Goal: Information Seeking & Learning: Learn about a topic

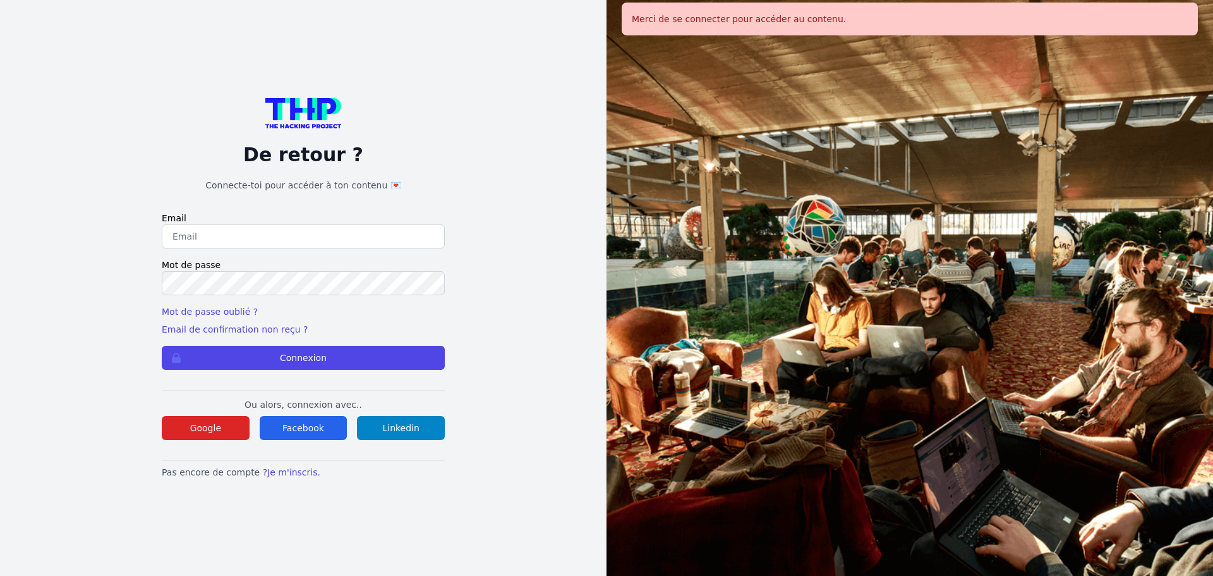
click at [226, 236] on input "email" at bounding box center [303, 236] width 283 height 24
type input "melody_stephan@icloud.com"
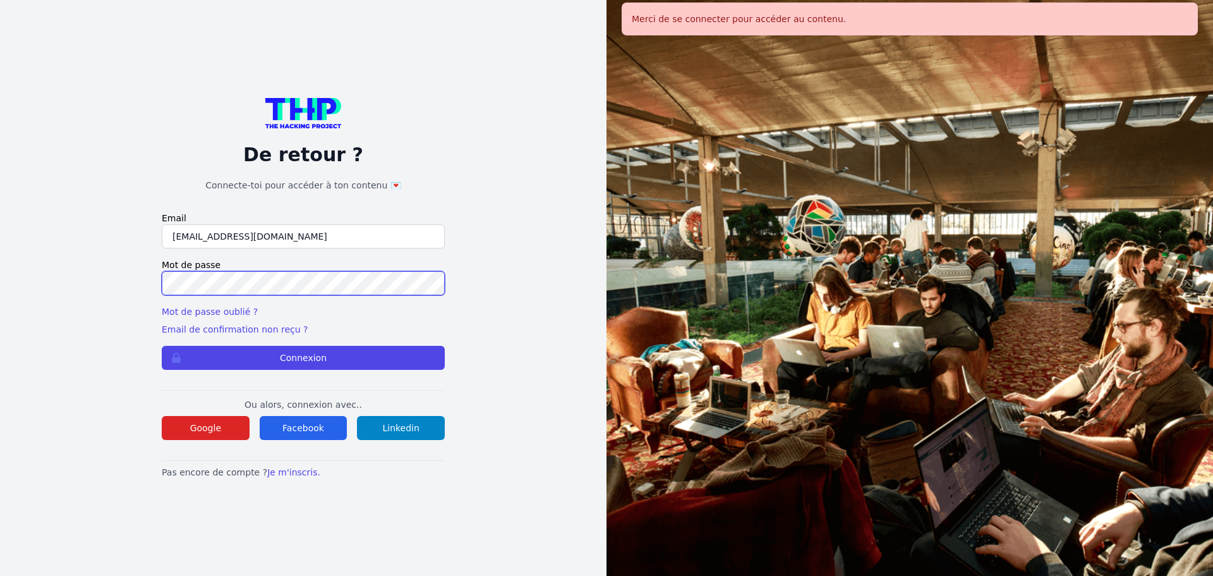
click at [162, 346] on button "Connexion" at bounding box center [303, 358] width 283 height 24
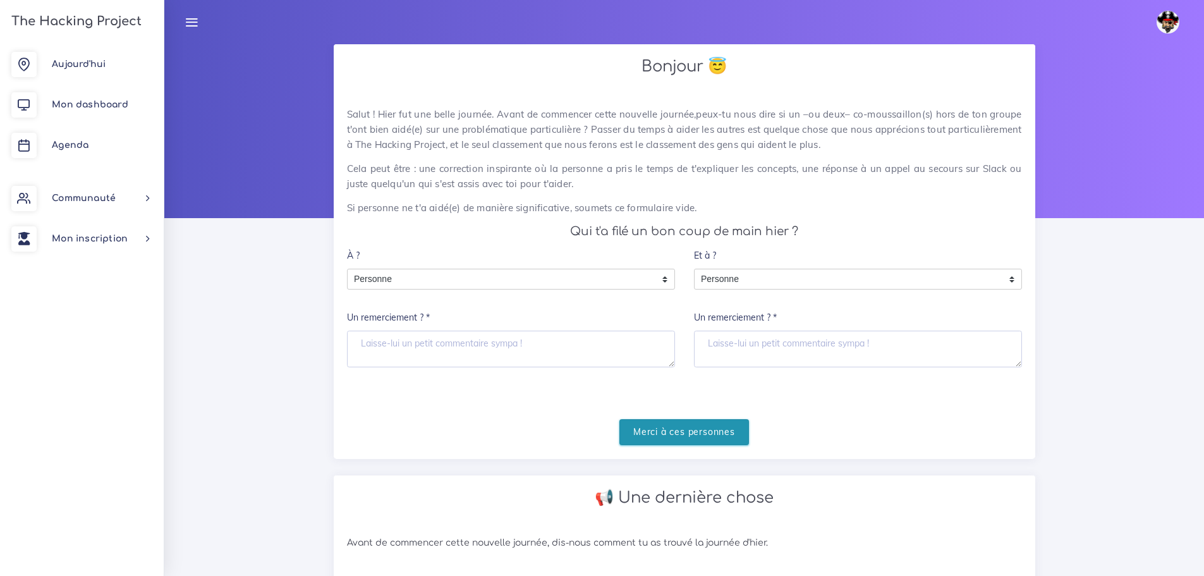
click at [679, 432] on input "Merci à ces personnes" at bounding box center [684, 432] width 130 height 26
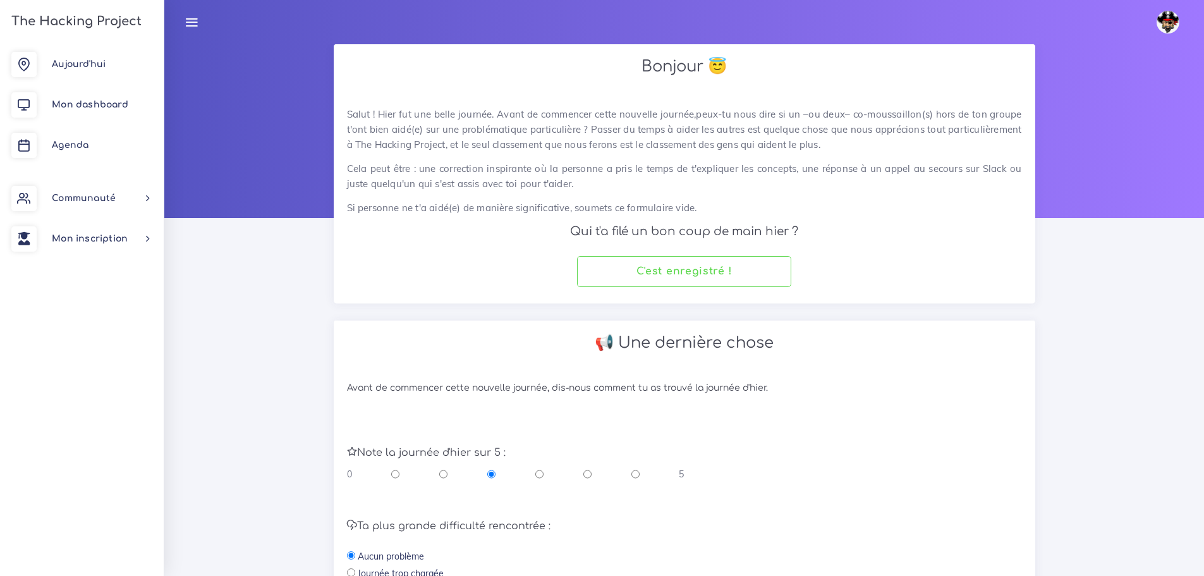
click at [581, 477] on div "0 5" at bounding box center [515, 474] width 337 height 13
click at [590, 475] on input "radio" at bounding box center [587, 474] width 8 height 13
radio input "true"
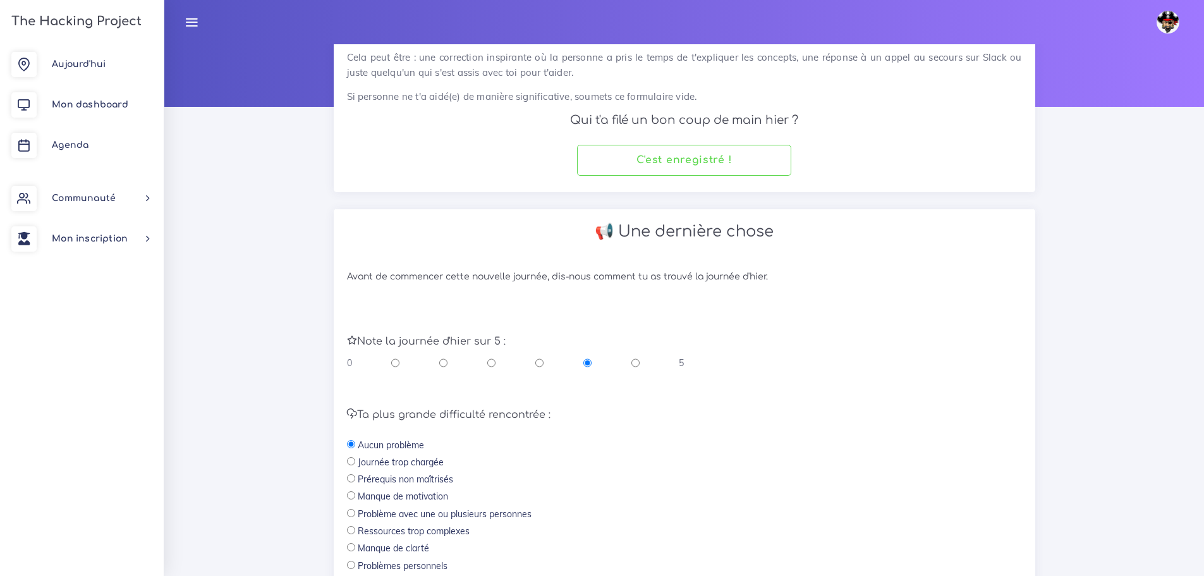
scroll to position [268, 0]
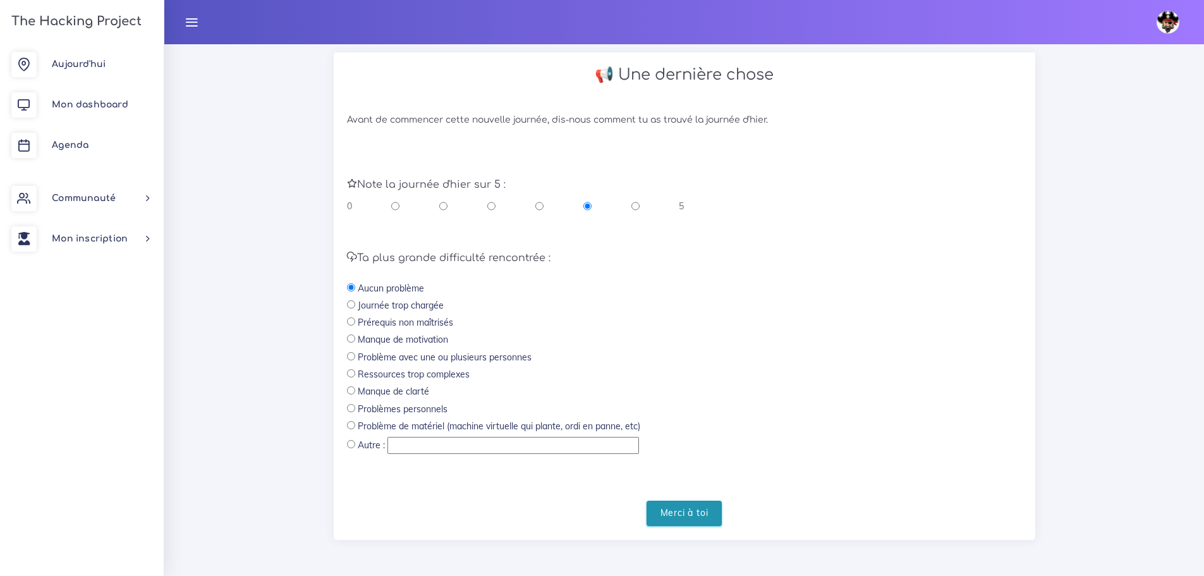
click at [694, 514] on input "Merci à toi" at bounding box center [685, 514] width 76 height 26
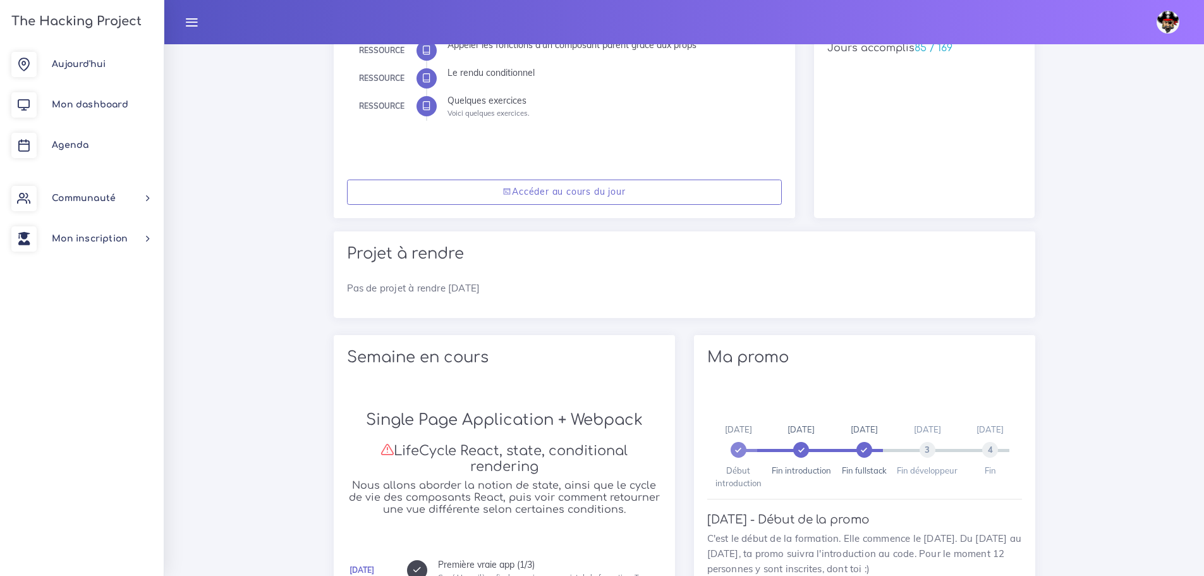
scroll to position [190, 0]
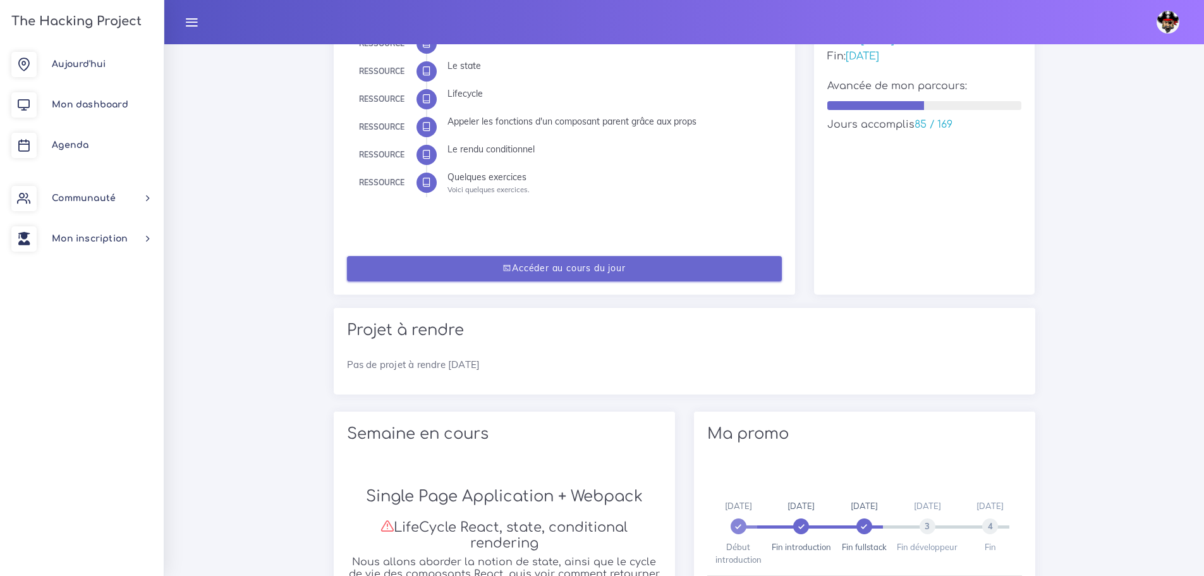
click at [625, 268] on link "Accéder au cours du jour" at bounding box center [564, 269] width 435 height 26
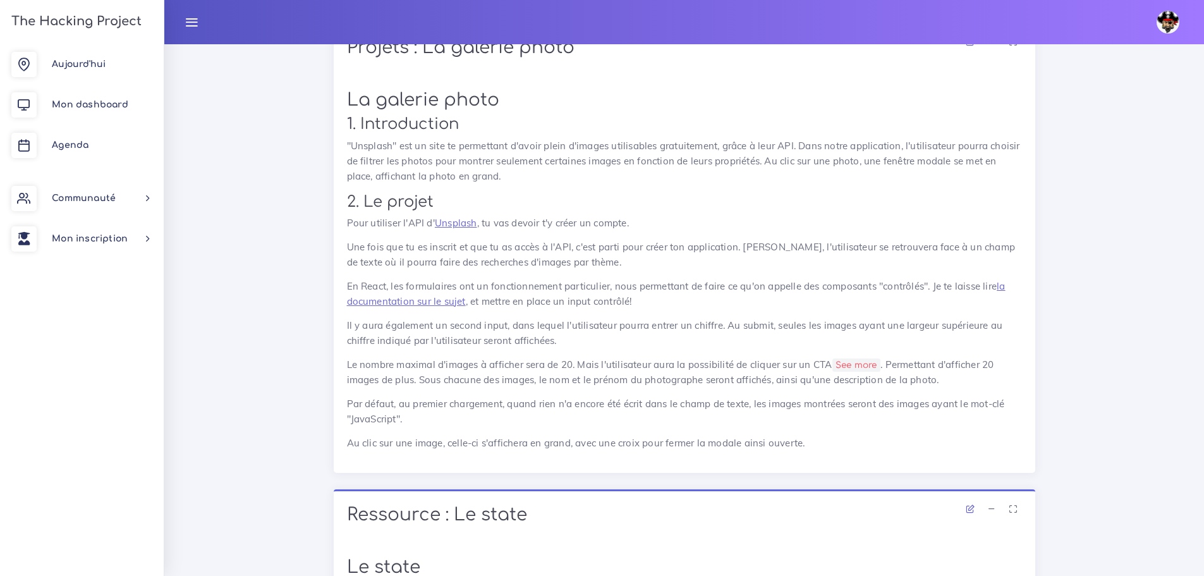
scroll to position [442, 0]
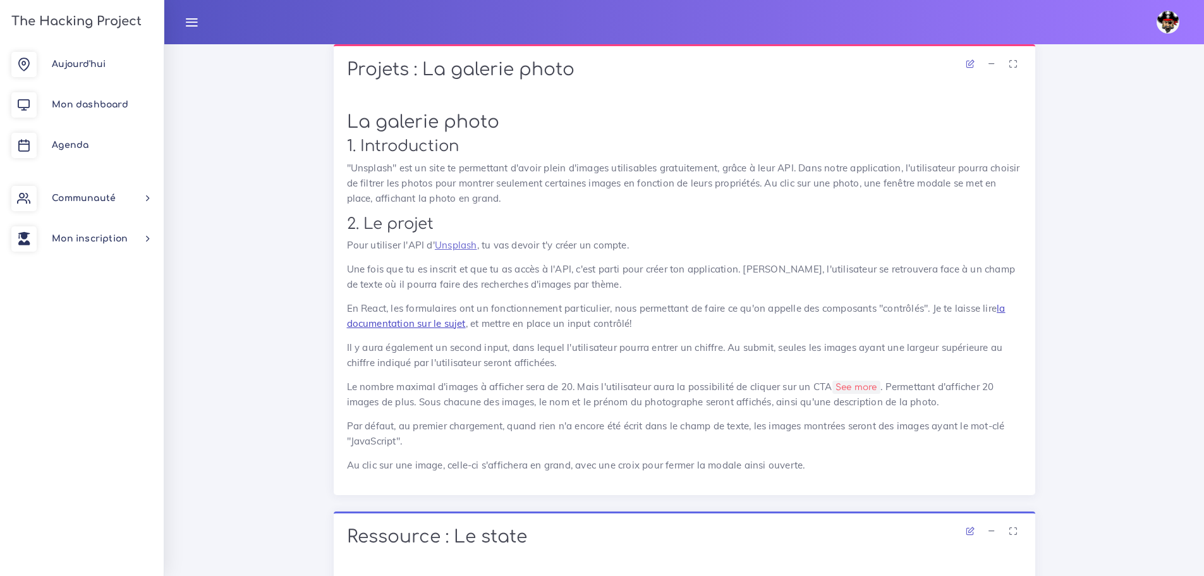
click at [413, 320] on link "la documentation sur le sujet" at bounding box center [676, 315] width 659 height 27
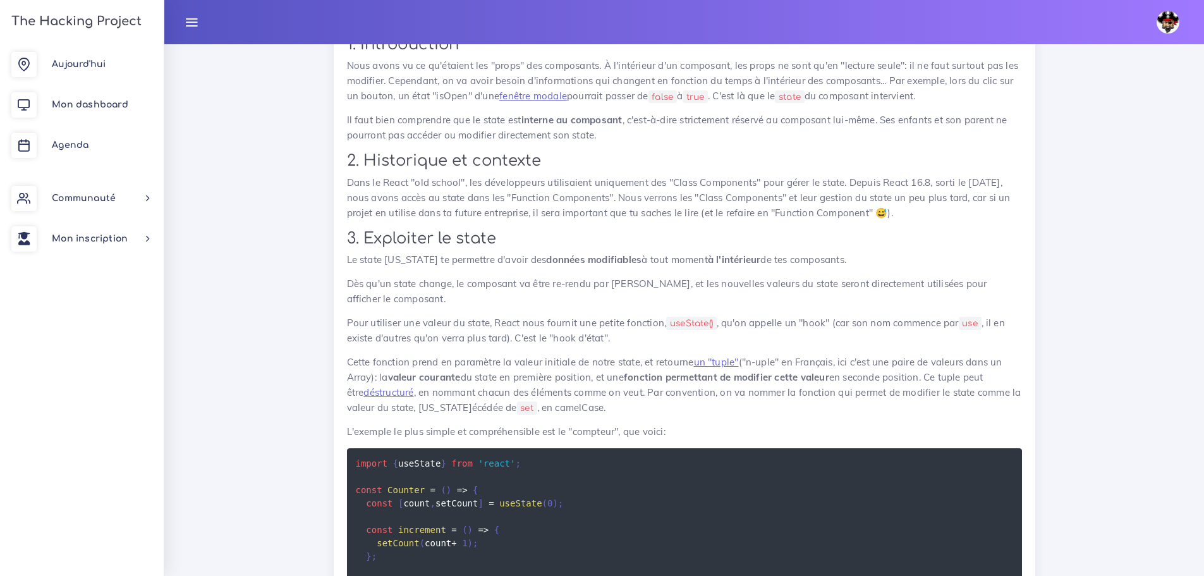
scroll to position [1074, 0]
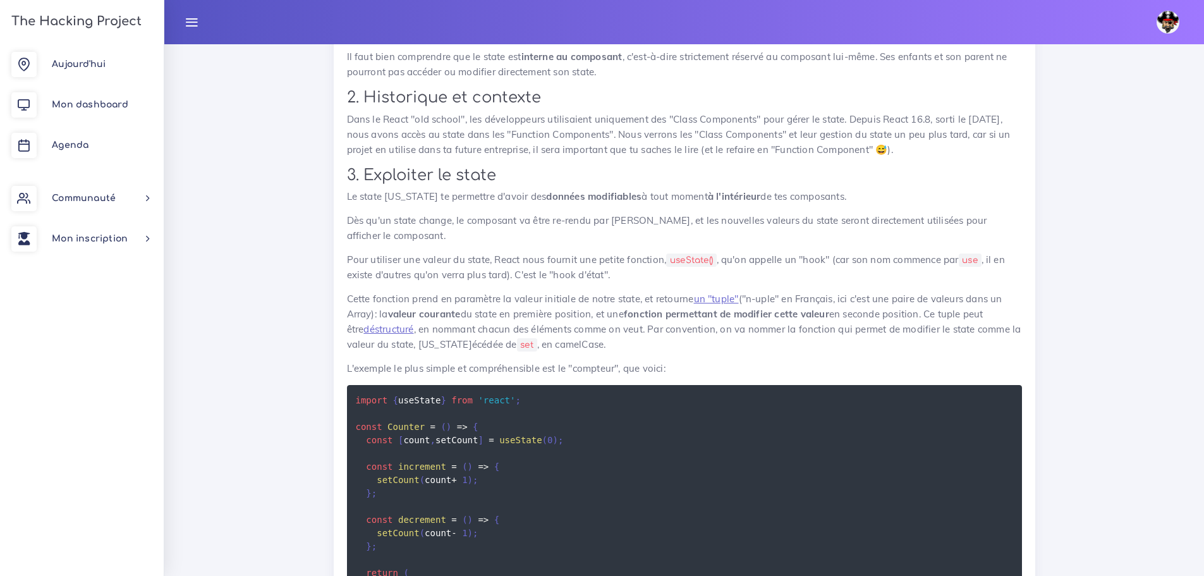
click at [891, 363] on p "L'exemple le plus simple et compréhensible est le "compteur", que voici:" at bounding box center [684, 368] width 675 height 15
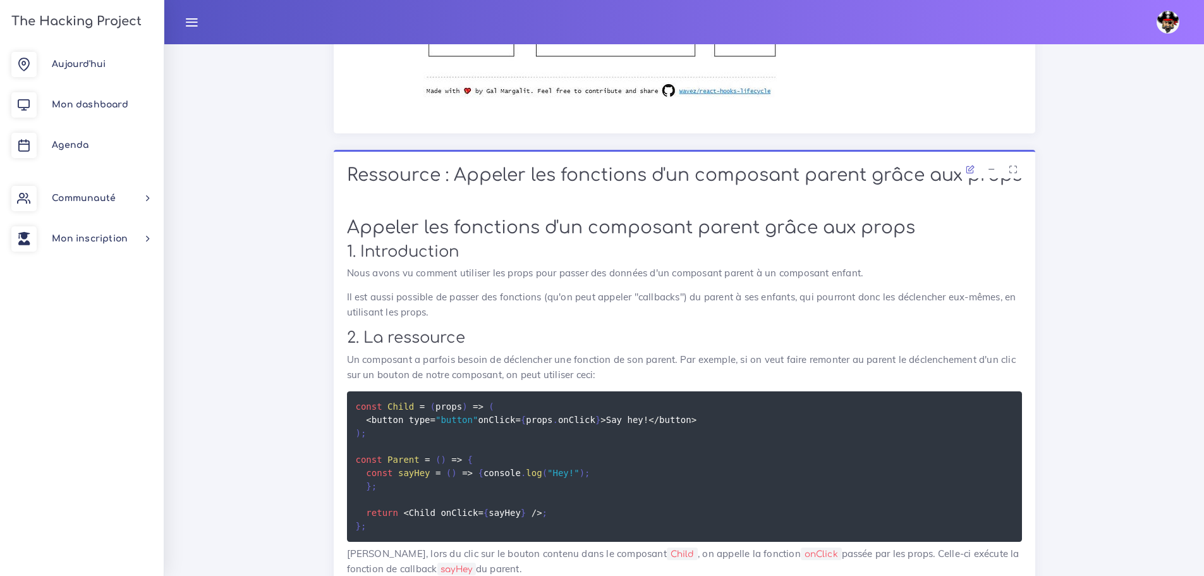
scroll to position [5499, 0]
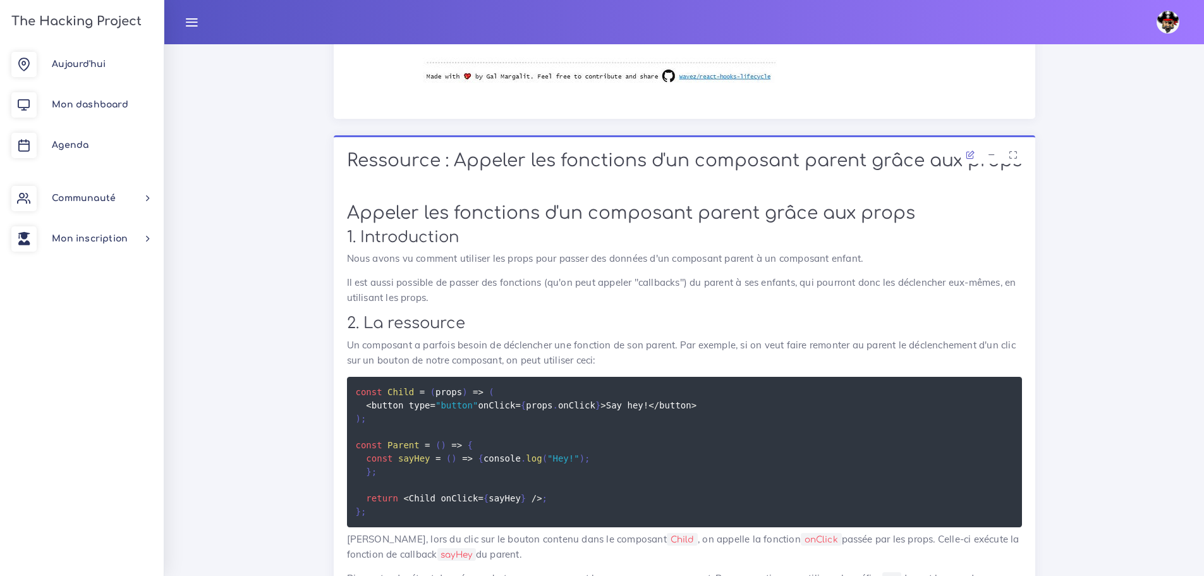
drag, startPoint x: 1068, startPoint y: 406, endPoint x: 1043, endPoint y: 399, distance: 25.4
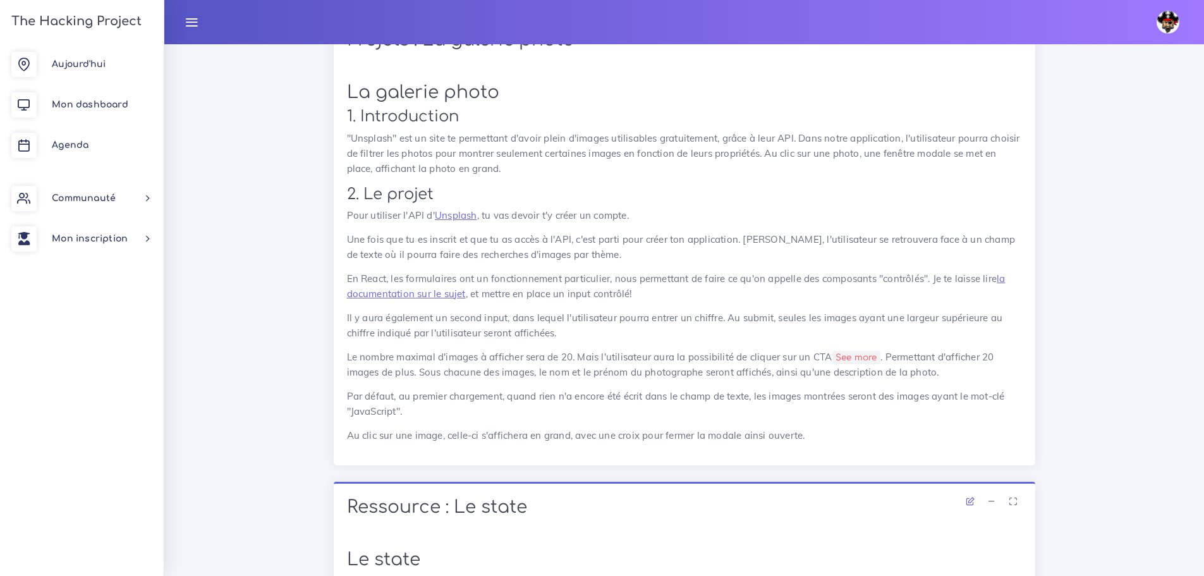
scroll to position [429, 0]
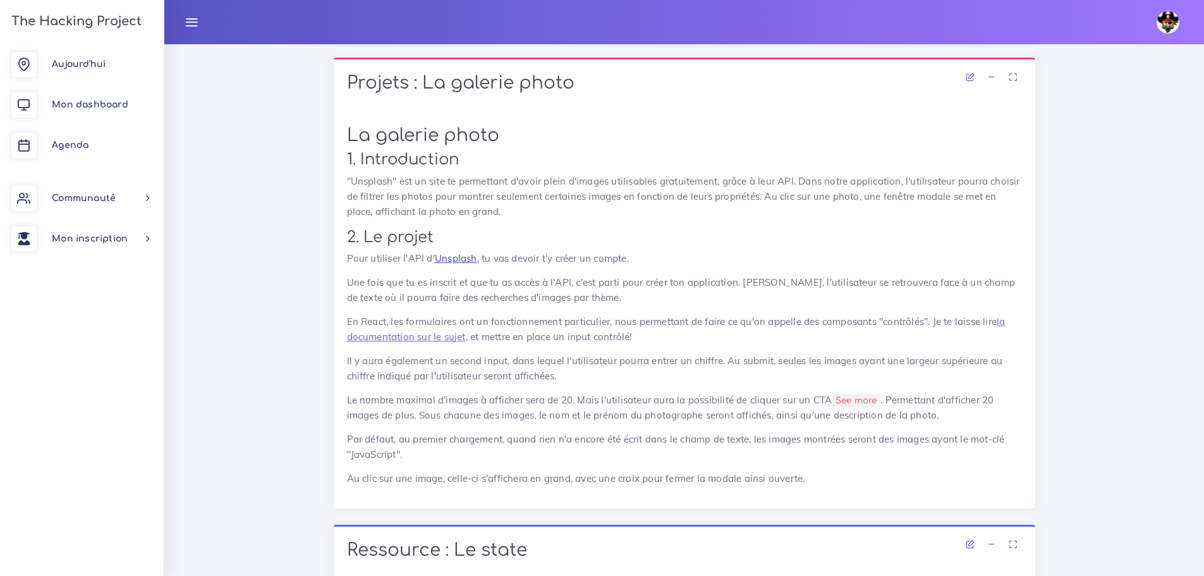
click at [468, 257] on link "Unsplash" at bounding box center [456, 258] width 42 height 12
drag, startPoint x: 575, startPoint y: 80, endPoint x: 425, endPoint y: 81, distance: 150.4
click at [425, 81] on h1 "Projets : La galerie photo" at bounding box center [684, 83] width 675 height 21
copy h1 "La galerie photo"
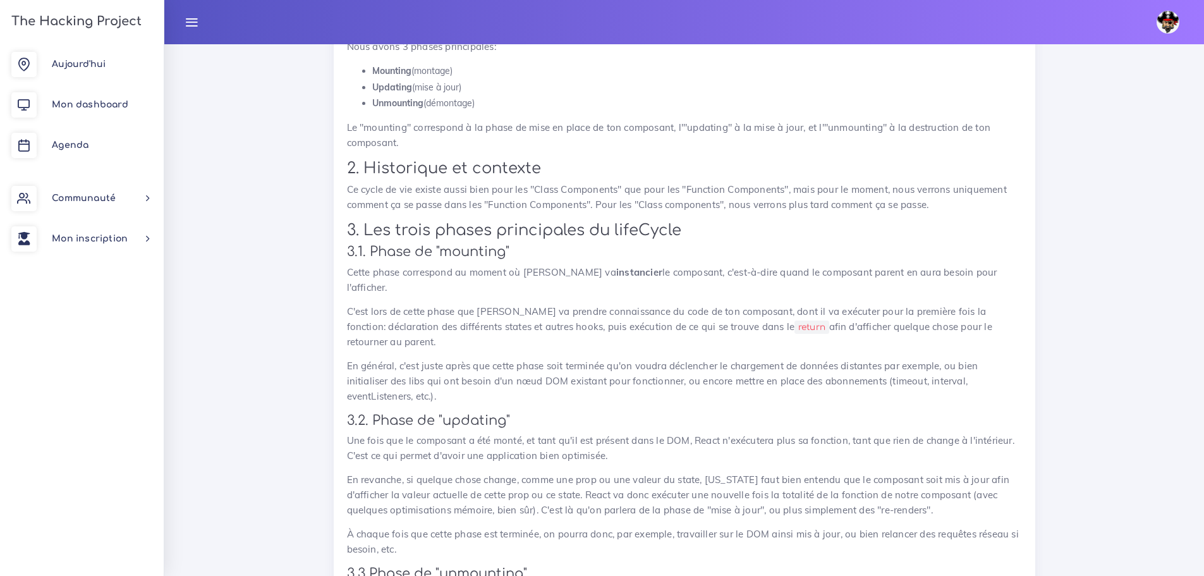
scroll to position [3273, 0]
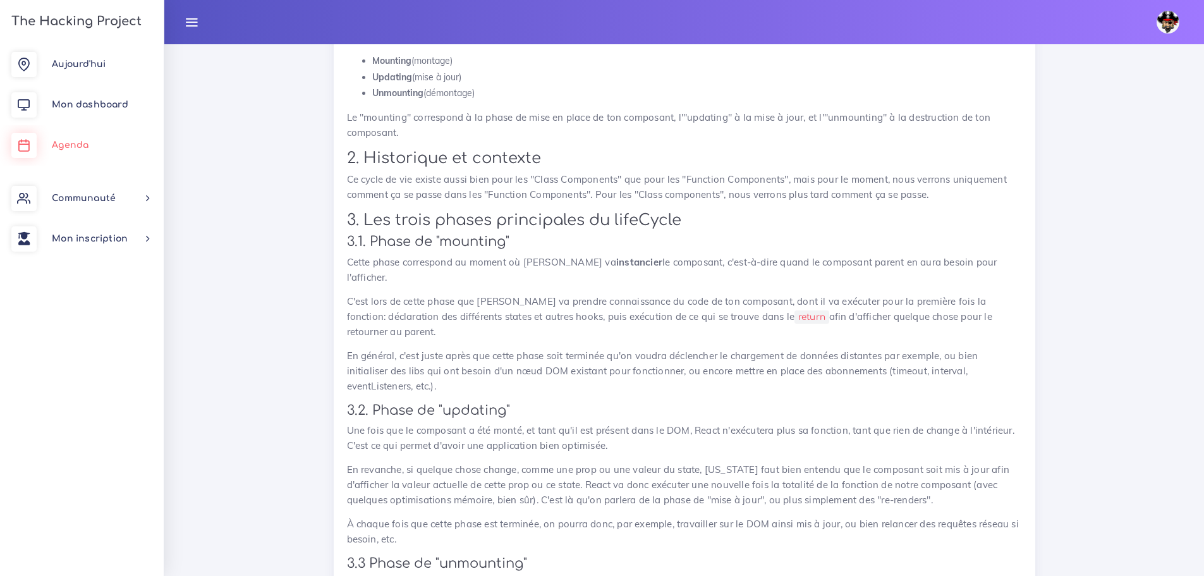
click at [86, 142] on span "Agenda" at bounding box center [70, 144] width 37 height 9
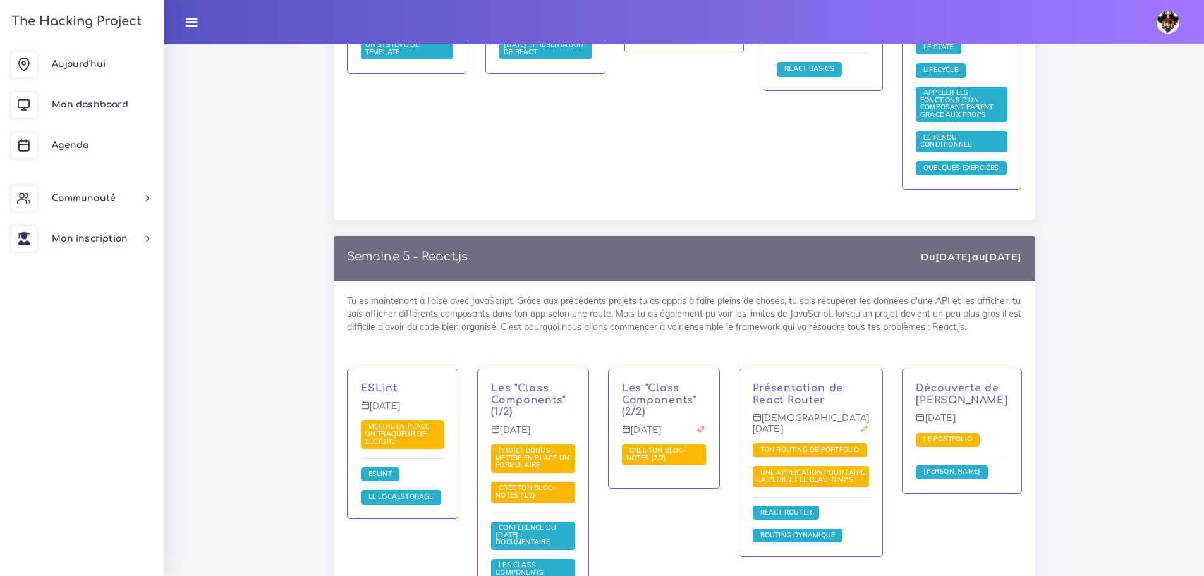
scroll to position [8917, 0]
